Goal: Information Seeking & Learning: Check status

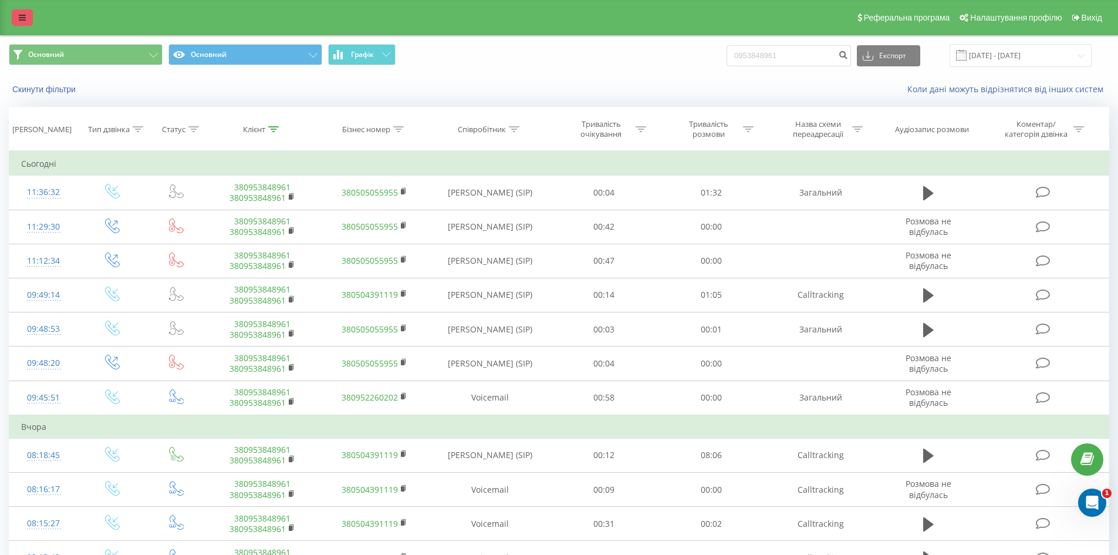
click at [23, 19] on icon at bounding box center [22, 17] width 7 height 8
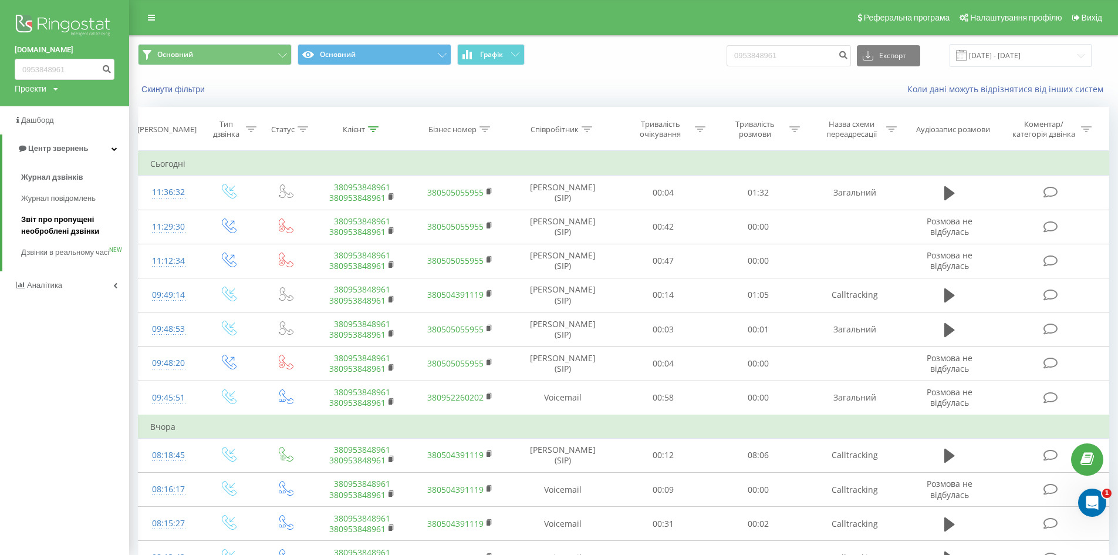
click at [67, 225] on span "Звіт про пропущені необроблені дзвінки" at bounding box center [72, 225] width 102 height 23
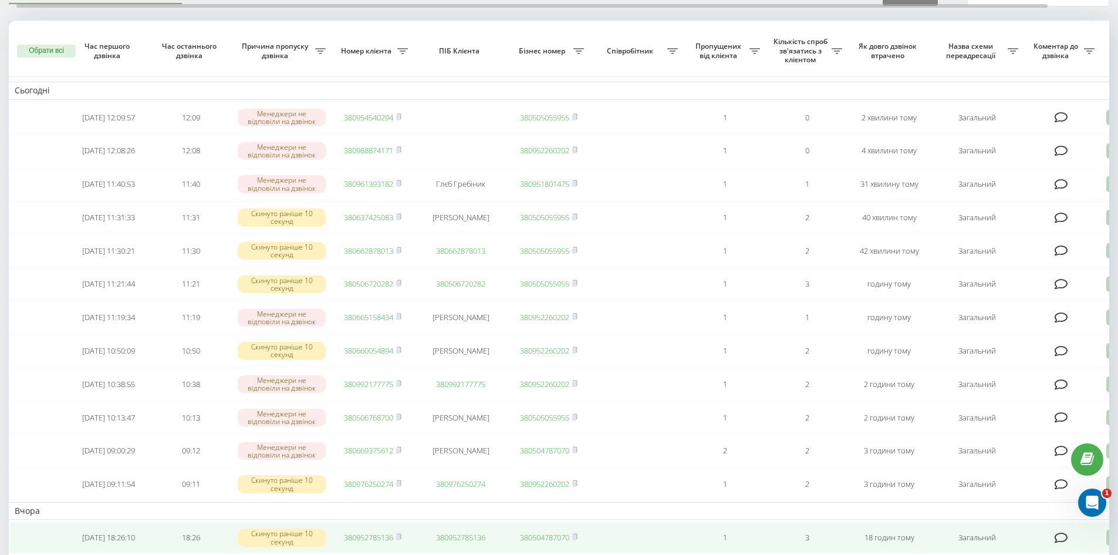
scroll to position [59, 0]
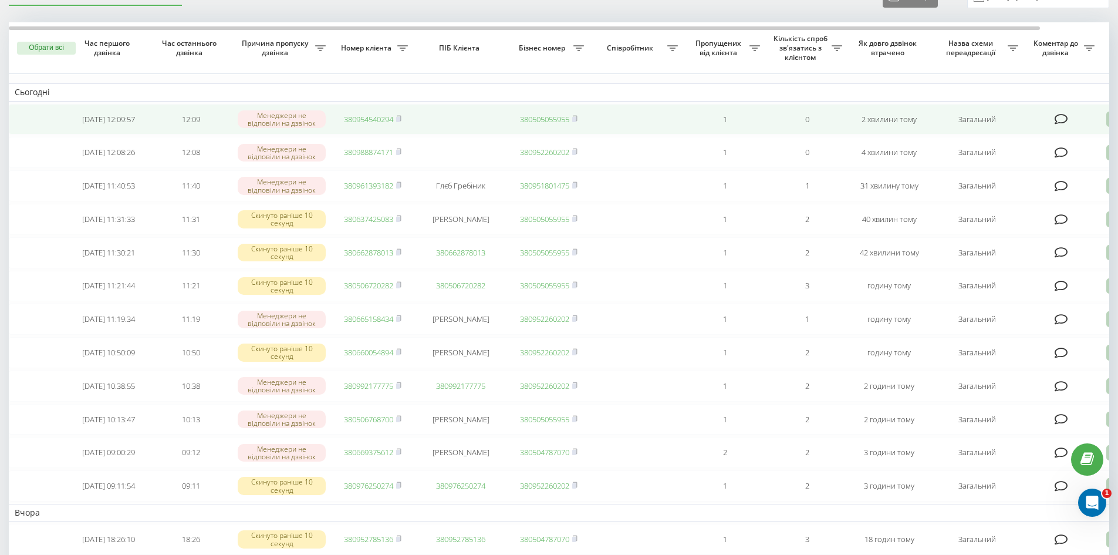
click at [367, 118] on link "380954540294" at bounding box center [368, 119] width 49 height 11
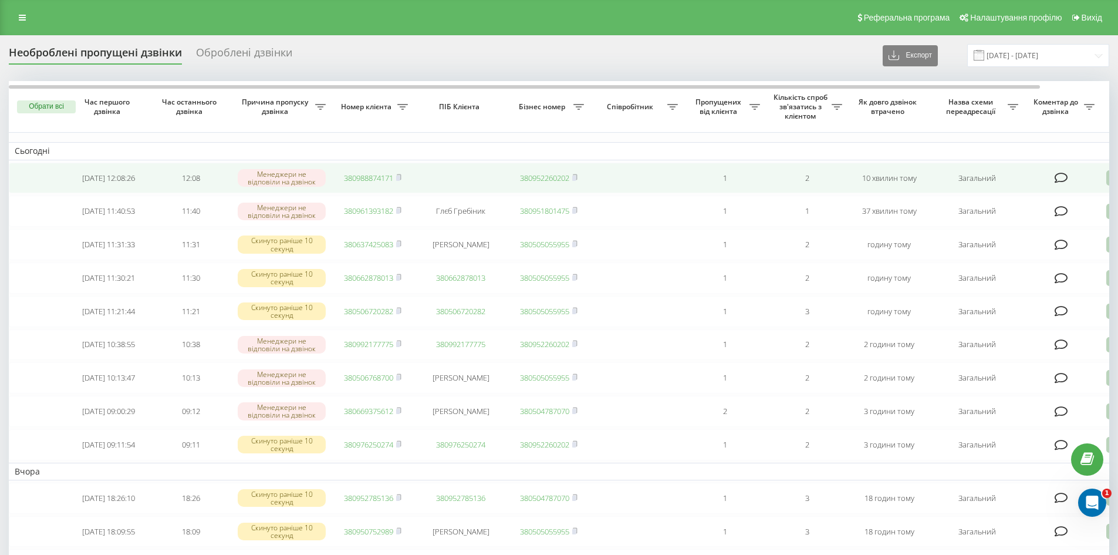
click at [356, 180] on link "380988874171" at bounding box center [368, 178] width 49 height 11
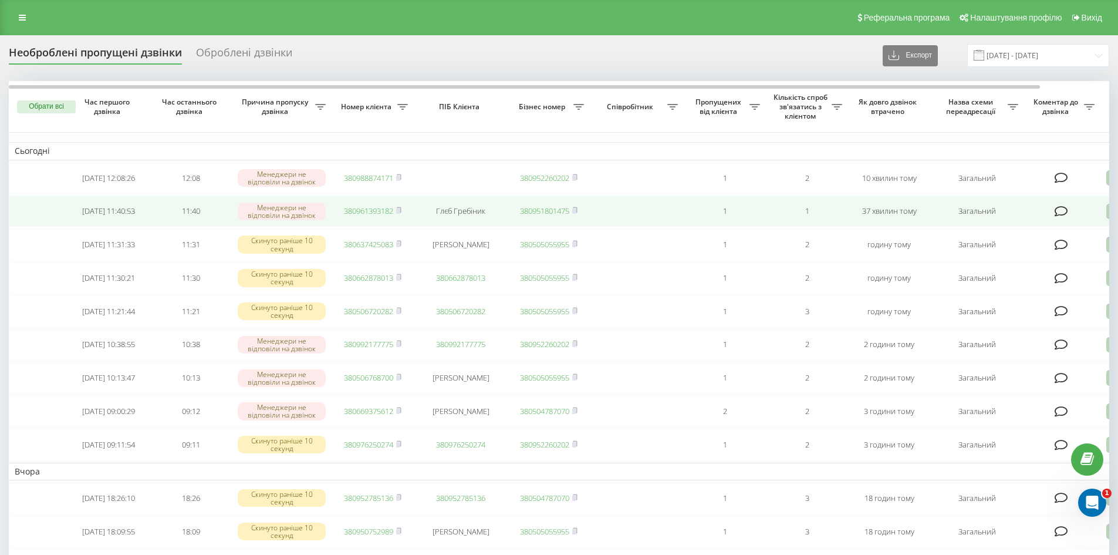
click at [373, 214] on link "380961393182" at bounding box center [368, 210] width 49 height 11
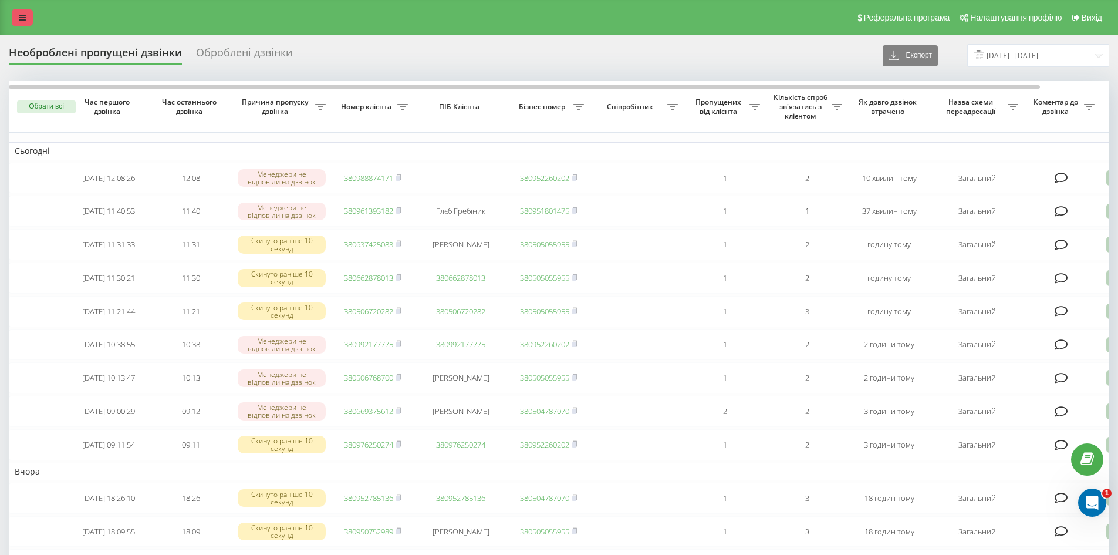
click at [18, 21] on link at bounding box center [22, 17] width 21 height 16
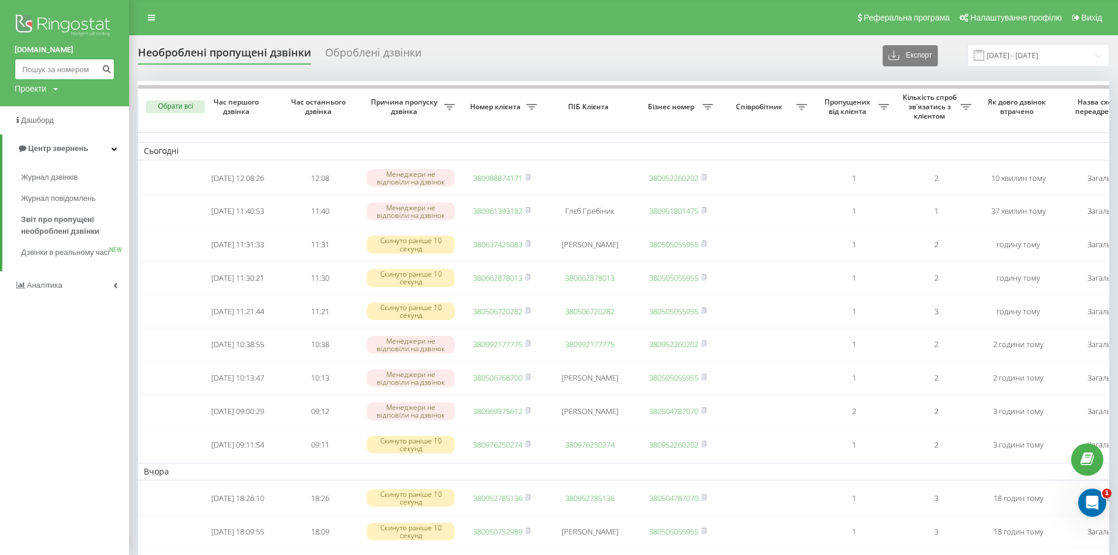
click at [49, 60] on input at bounding box center [65, 69] width 100 height 21
paste input "0961711397"
type input "0961711397"
click at [108, 71] on icon "submit" at bounding box center [107, 67] width 10 height 7
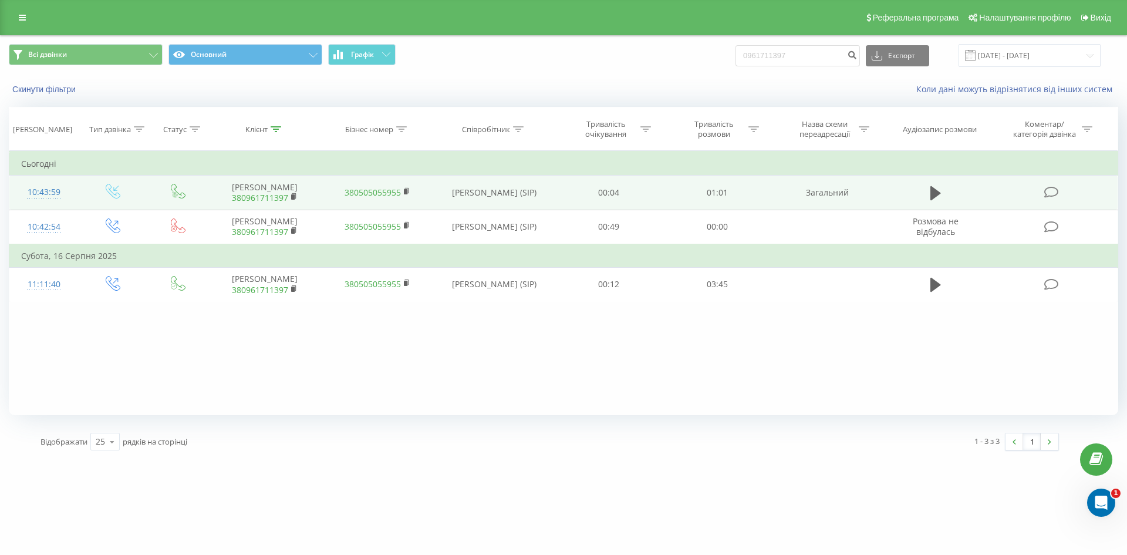
click at [924, 203] on td at bounding box center [936, 192] width 104 height 34
click at [932, 198] on icon at bounding box center [935, 193] width 11 height 14
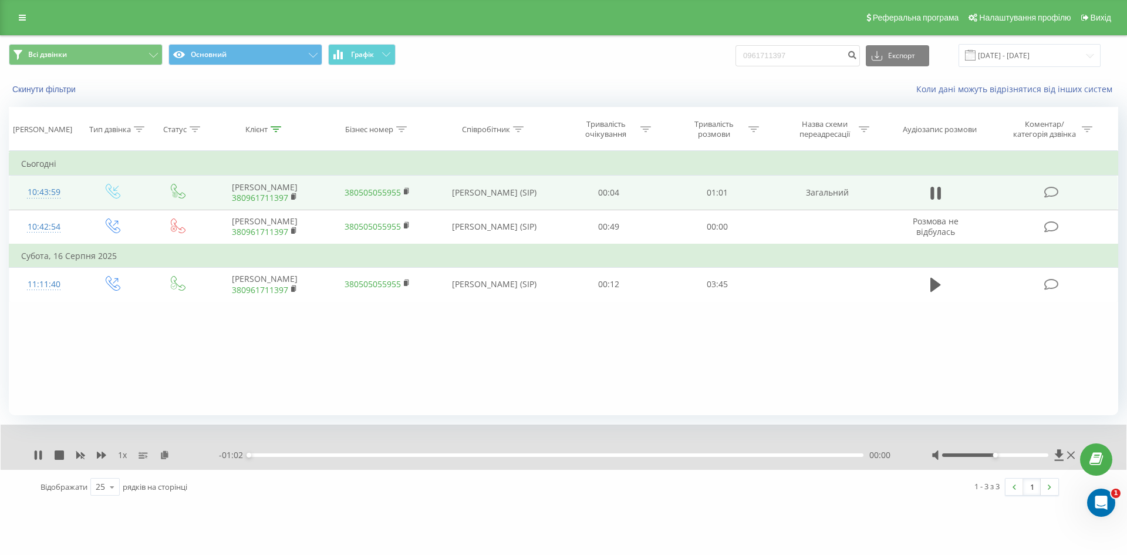
click at [328, 454] on div "00:00" at bounding box center [556, 455] width 614 height 4
click at [727, 454] on div "00:48" at bounding box center [556, 455] width 614 height 4
click at [560, 454] on div "00:50" at bounding box center [556, 455] width 614 height 4
click at [325, 460] on div "- 00:28 00:33 00:33" at bounding box center [560, 455] width 683 height 12
click at [330, 455] on div "00:08" at bounding box center [556, 455] width 614 height 4
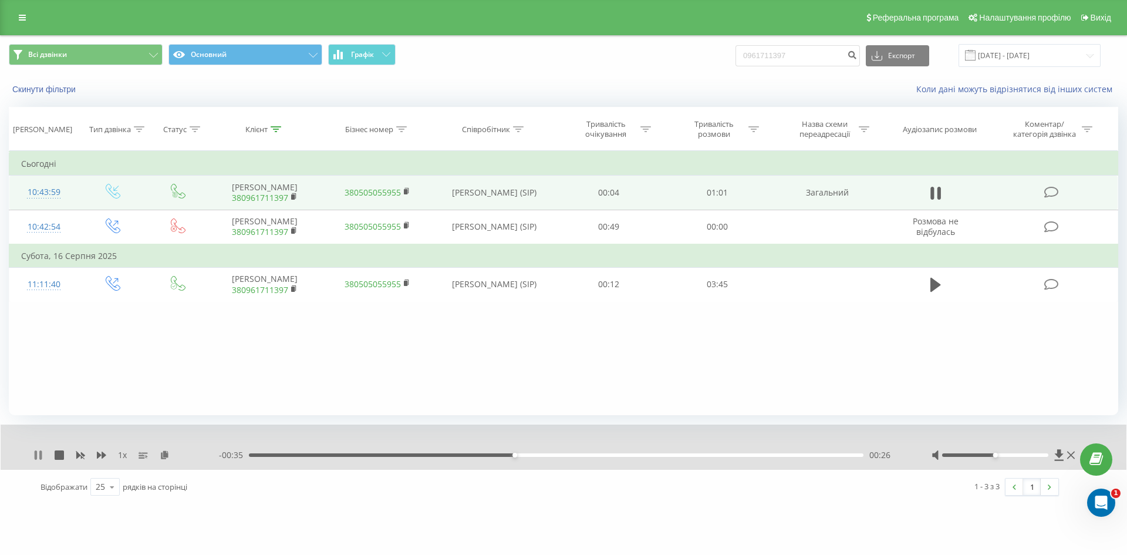
click at [37, 454] on icon at bounding box center [36, 454] width 2 height 9
click at [10, 14] on div "Реферальна програма Налаштування профілю Вихід" at bounding box center [563, 17] width 1127 height 35
click at [15, 12] on link at bounding box center [22, 17] width 21 height 16
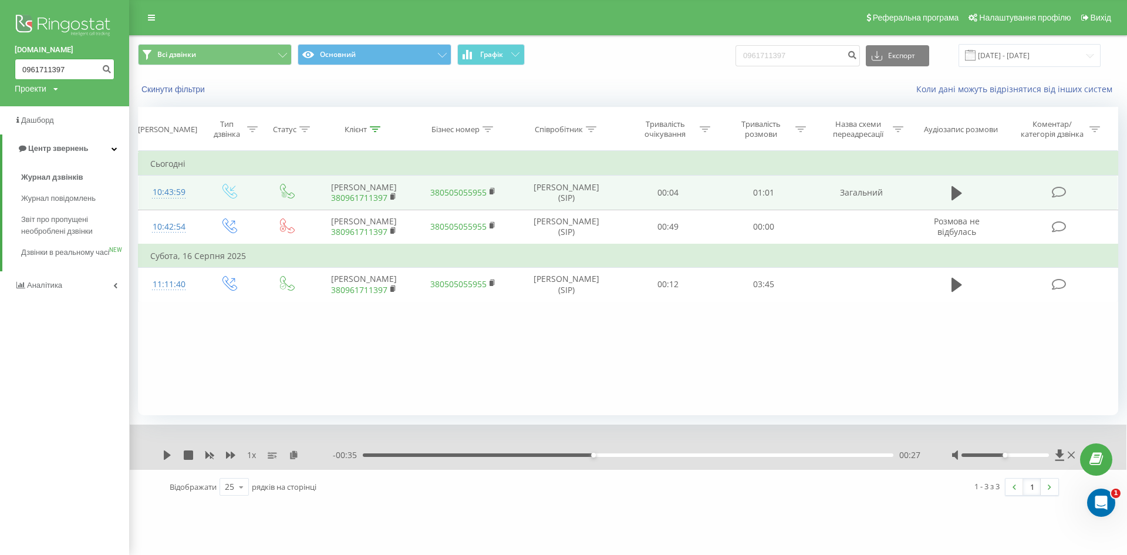
click at [55, 71] on input "0961711397" at bounding box center [65, 69] width 100 height 21
click at [66, 67] on input "0961711397" at bounding box center [65, 69] width 100 height 21
paste input "0953848961"
type input "0953848961"
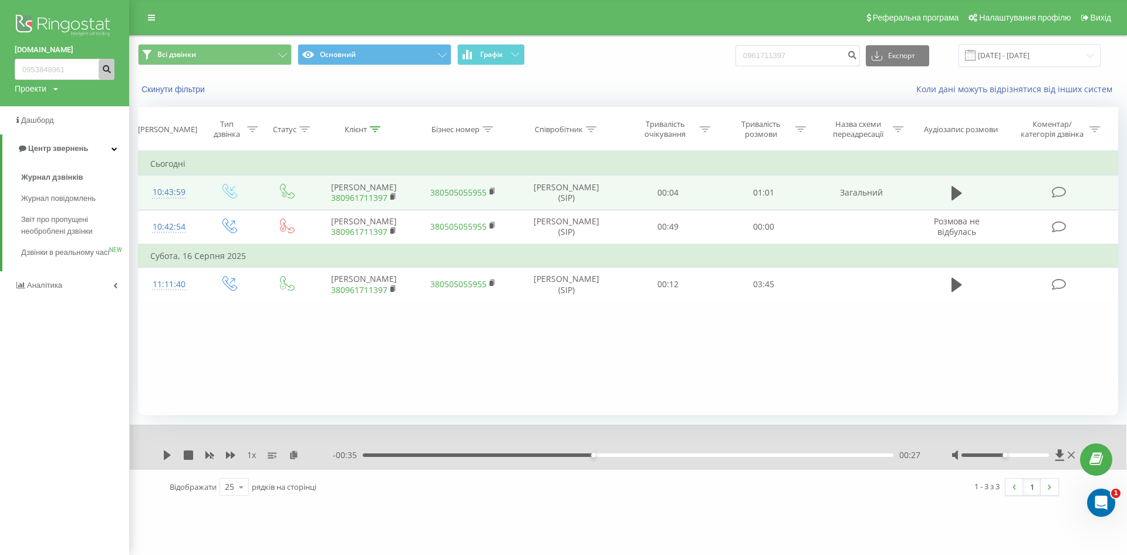
click at [104, 71] on icon "submit" at bounding box center [107, 67] width 10 height 7
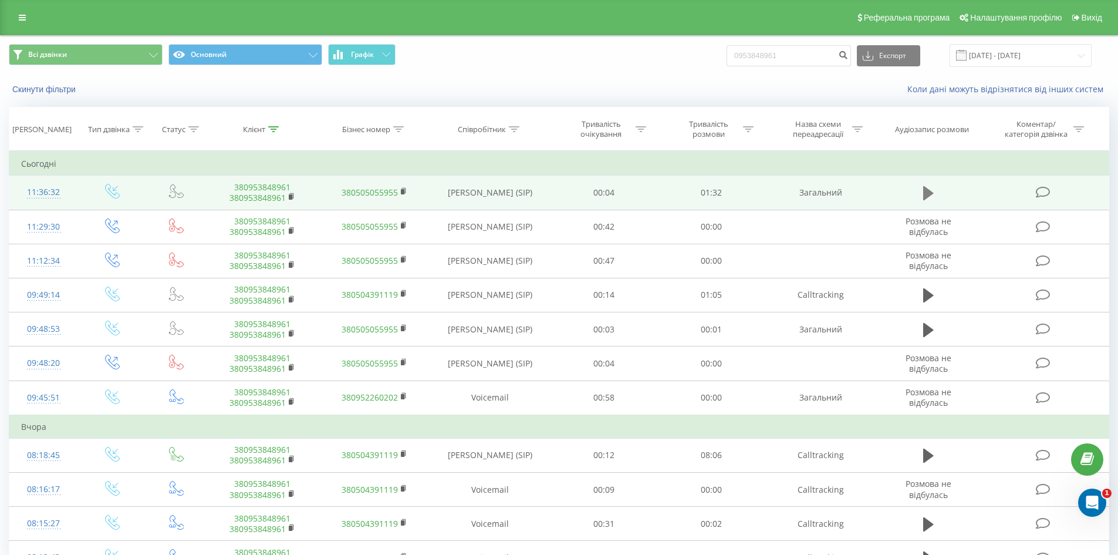
click at [923, 194] on icon at bounding box center [928, 193] width 11 height 14
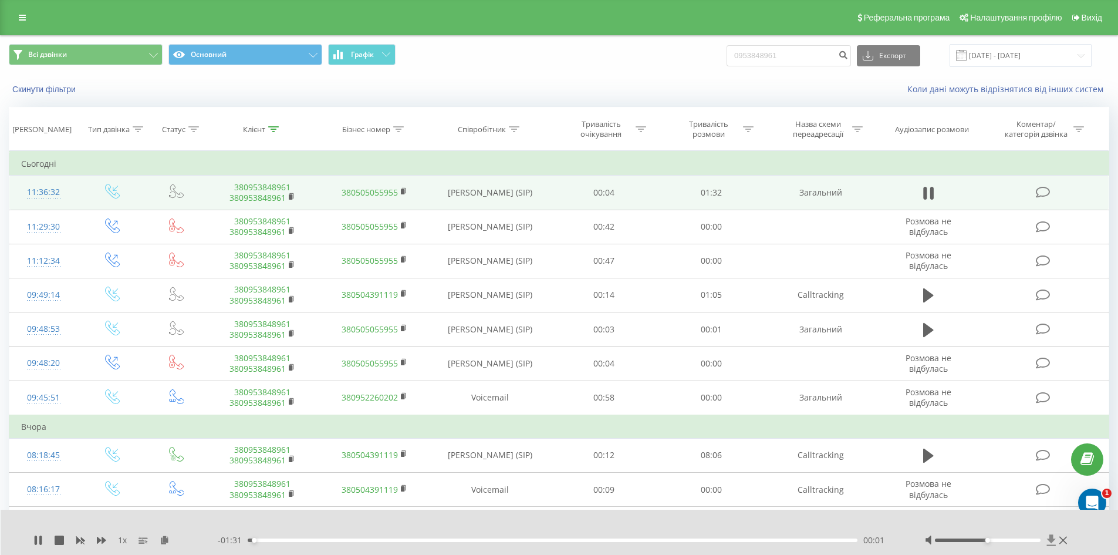
drag, startPoint x: 994, startPoint y: 538, endPoint x: 1055, endPoint y: 538, distance: 61.0
click at [1055, 538] on div at bounding box center [998, 540] width 146 height 12
drag, startPoint x: 990, startPoint y: 540, endPoint x: 1070, endPoint y: 540, distance: 79.8
click at [1070, 540] on div "1 x - 01:30 00:02 00:02" at bounding box center [560, 531] width 1118 height 45
click at [308, 541] on div "00:02" at bounding box center [553, 540] width 610 height 4
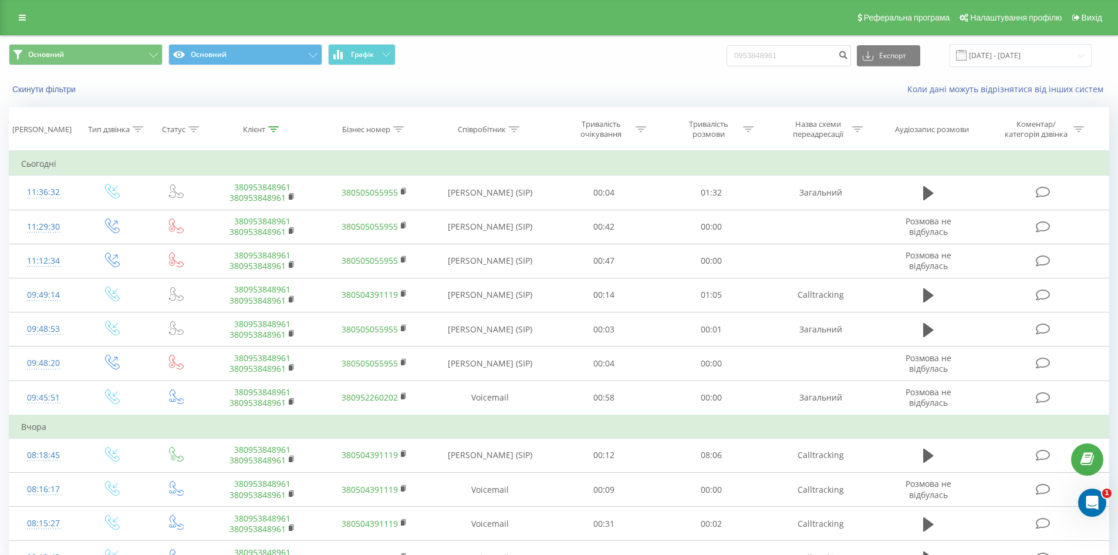
click at [19, 8] on div "Реферальна програма Налаштування профілю Вихід" at bounding box center [559, 17] width 1118 height 35
click at [19, 23] on link at bounding box center [22, 17] width 21 height 16
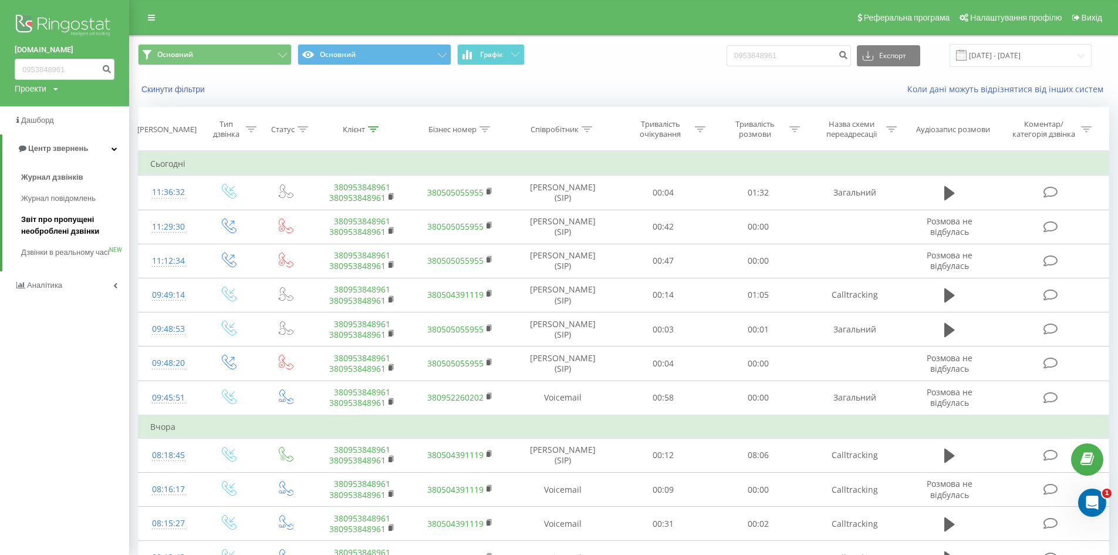
click at [44, 218] on span "Звіт про пропущені необроблені дзвінки" at bounding box center [72, 225] width 102 height 23
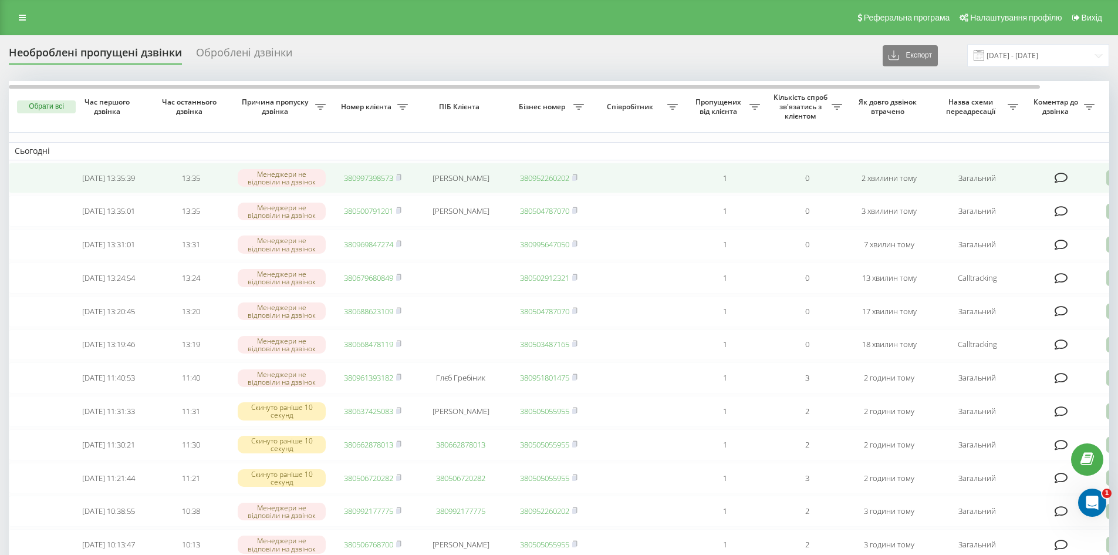
click at [360, 178] on link "380997398573" at bounding box center [368, 178] width 49 height 11
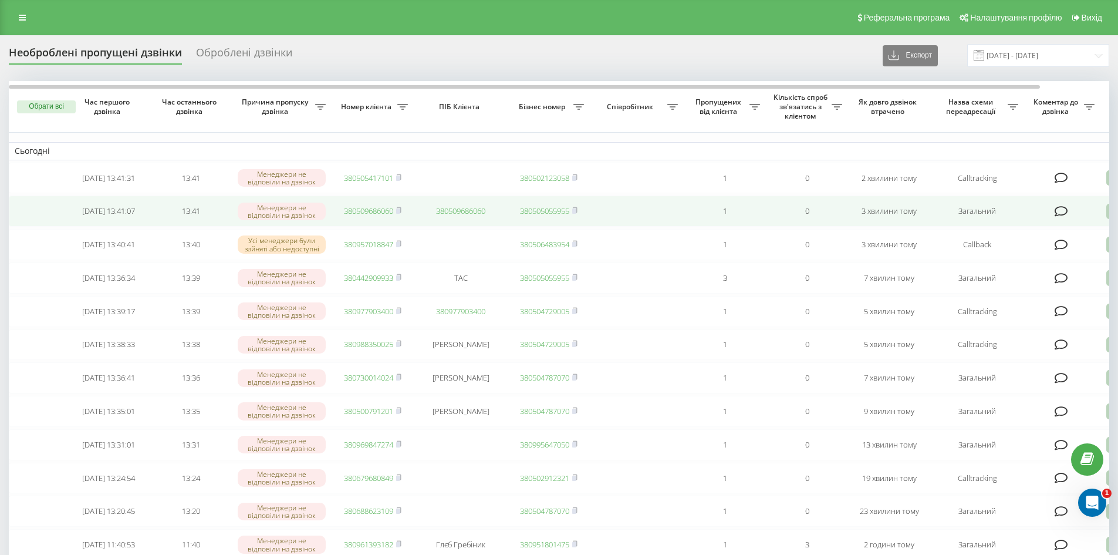
click at [378, 210] on link "380509686060" at bounding box center [368, 210] width 49 height 11
